Goal: Task Accomplishment & Management: Use online tool/utility

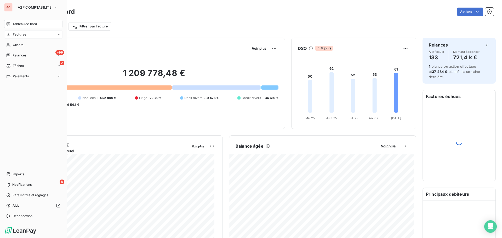
click at [14, 35] on span "Factures" at bounding box center [19, 34] width 13 height 5
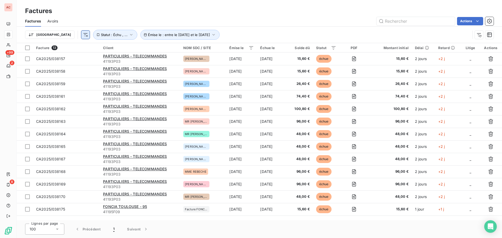
click at [59, 34] on html "AC +99 2 8 Factures Factures Avoirs Actions Trier Émise le : entre le [DATE] et…" at bounding box center [251, 119] width 502 height 238
click at [125, 35] on html "AC +99 2 8 Factures Factures Avoirs Actions Trier Émise le : entre le [DATE] et…" at bounding box center [251, 119] width 502 height 238
click at [211, 37] on icon "button" at bounding box center [213, 34] width 5 height 5
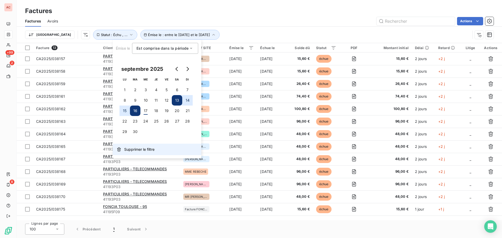
click at [125, 149] on span "Supprimer le filtre" at bounding box center [139, 149] width 30 height 5
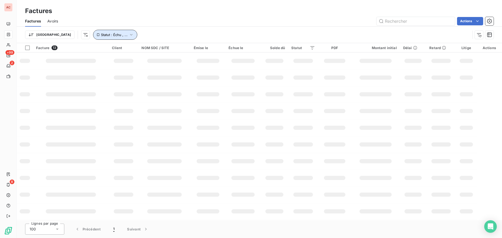
click at [101, 36] on span "Statut : Échu , ..." at bounding box center [114, 35] width 27 height 4
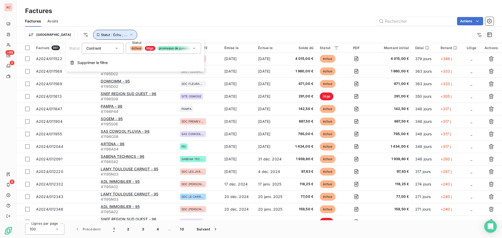
click at [129, 35] on icon "button" at bounding box center [131, 34] width 5 height 5
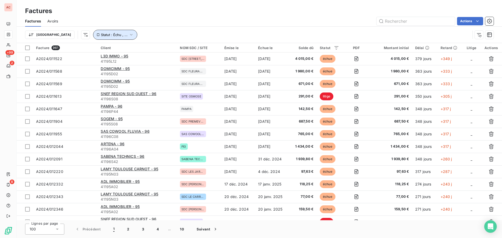
click at [129, 35] on icon "button" at bounding box center [131, 34] width 5 height 5
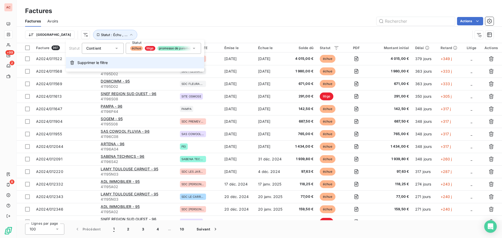
click at [98, 66] on button "Supprimer le filtre" at bounding box center [135, 62] width 138 height 11
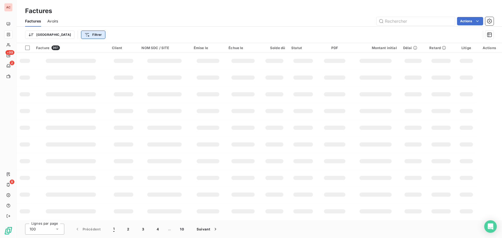
click at [66, 34] on html "AC +99 2 8 Factures Factures Avoirs Actions Trier Filtrer Facture 961 Client NO…" at bounding box center [251, 119] width 502 height 238
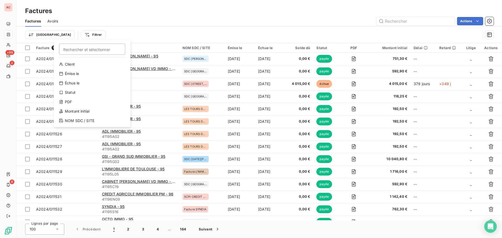
click at [37, 33] on html "AC +99 2 8 Factures Factures Avoirs Actions Trier Filtrer Rechercher et sélecti…" at bounding box center [251, 119] width 502 height 238
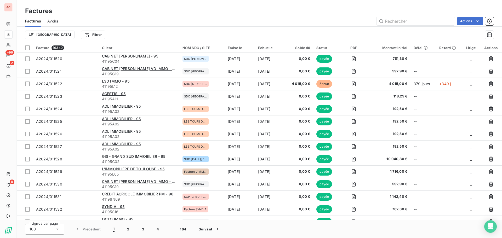
click at [37, 33] on html "AC +99 2 8 Factures Factures Avoirs Actions Trier Filtrer Facture 16340 Client …" at bounding box center [251, 119] width 502 height 238
click at [67, 36] on html "AC +99 2 8 Factures Factures Avoirs Actions Trier Rechercher et sélectionner Ré…" at bounding box center [251, 119] width 502 height 238
click at [63, 32] on html "AC +99 2 8 Factures Factures Avoirs Actions Trier Filtrer Facture 16340 Client …" at bounding box center [251, 119] width 502 height 238
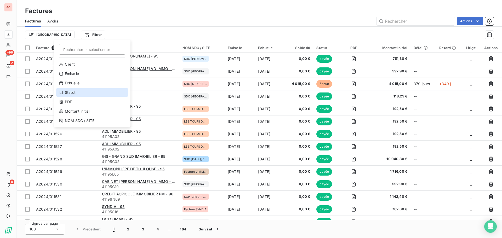
click at [74, 92] on div "Statut" at bounding box center [92, 92] width 72 height 8
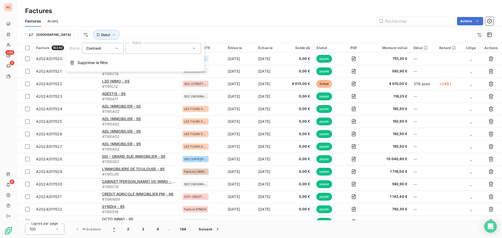
click at [128, 47] on div at bounding box center [163, 48] width 75 height 11
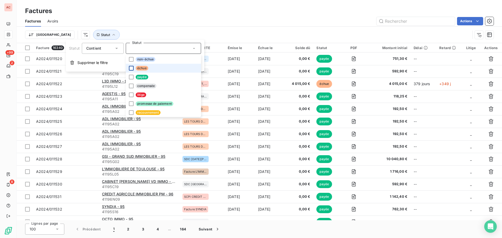
click at [132, 68] on div at bounding box center [131, 68] width 5 height 5
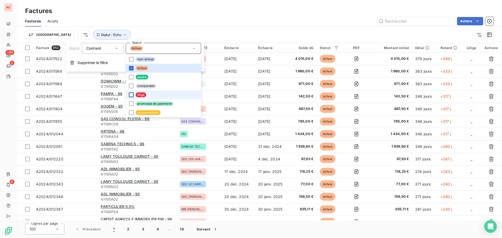
click at [131, 95] on div at bounding box center [131, 94] width 5 height 5
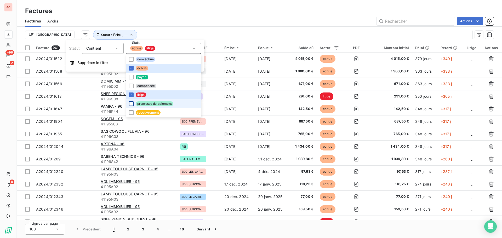
click at [132, 104] on div at bounding box center [131, 103] width 5 height 5
click at [129, 113] on div at bounding box center [131, 112] width 5 height 5
click at [233, 21] on div "Actions" at bounding box center [278, 21] width 429 height 8
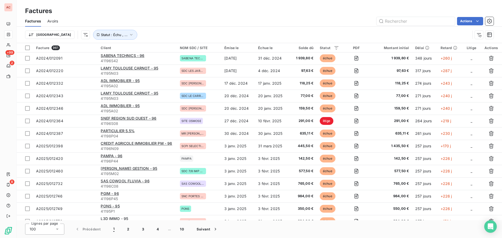
scroll to position [107, 0]
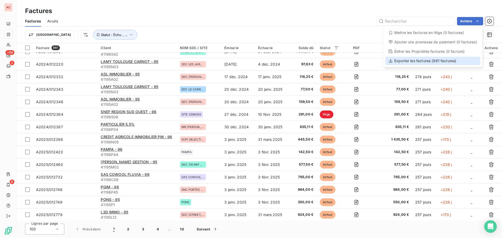
click at [448, 63] on div "Exporter les factures (961 factures)" at bounding box center [432, 61] width 95 height 8
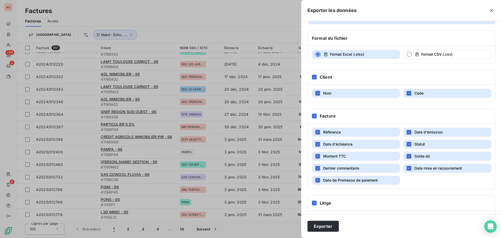
scroll to position [0, 0]
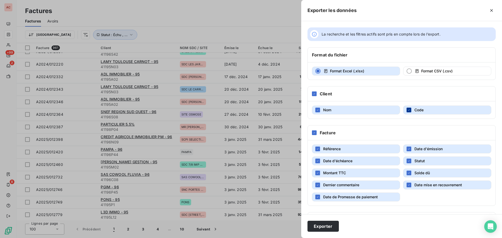
click at [408, 109] on icon "button" at bounding box center [408, 109] width 3 height 3
click at [405, 188] on button "Date mise en recouvrement" at bounding box center [447, 185] width 88 height 9
click at [315, 198] on div "button" at bounding box center [317, 197] width 5 height 5
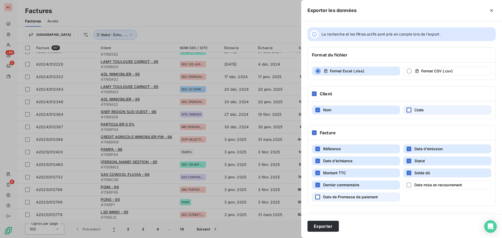
click at [315, 198] on div "button" at bounding box center [317, 197] width 5 height 5
click at [405, 184] on button "Date mise en recouvrement" at bounding box center [447, 185] width 88 height 9
click at [408, 109] on div "button" at bounding box center [408, 110] width 5 height 5
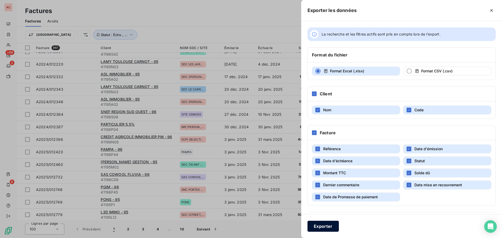
click at [321, 225] on button "Exporter" at bounding box center [322, 226] width 31 height 11
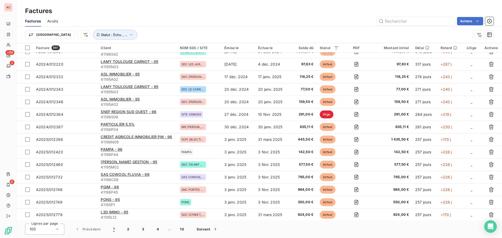
drag, startPoint x: 324, startPoint y: 63, endPoint x: 229, endPoint y: 21, distance: 103.5
click at [229, 21] on div "Actions" at bounding box center [278, 21] width 429 height 8
